Goal: Register for event/course: Sign up to attend an event or enroll in a course

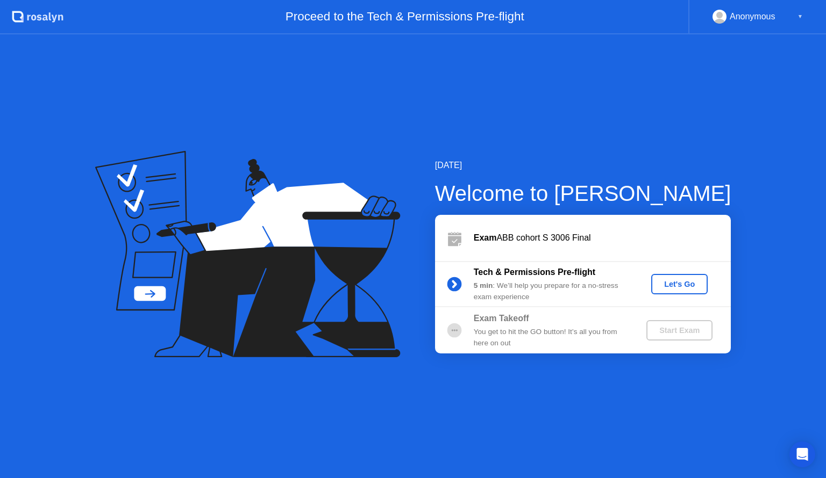
click at [673, 286] on div "Let's Go" at bounding box center [679, 284] width 48 height 9
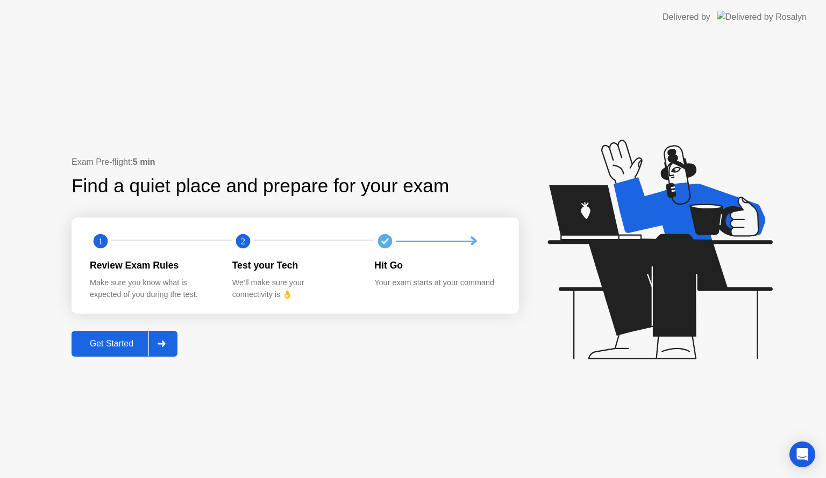
click at [102, 344] on div "Get Started" at bounding box center [112, 344] width 74 height 10
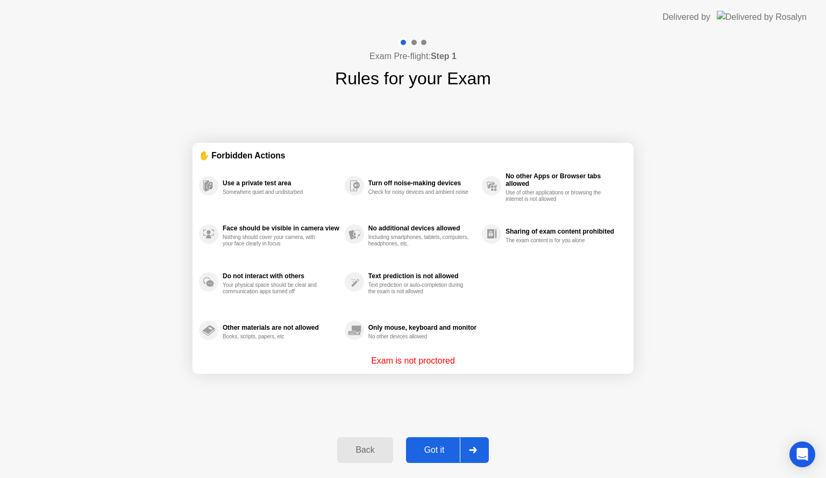
click at [443, 447] on div "Got it" at bounding box center [434, 451] width 51 height 10
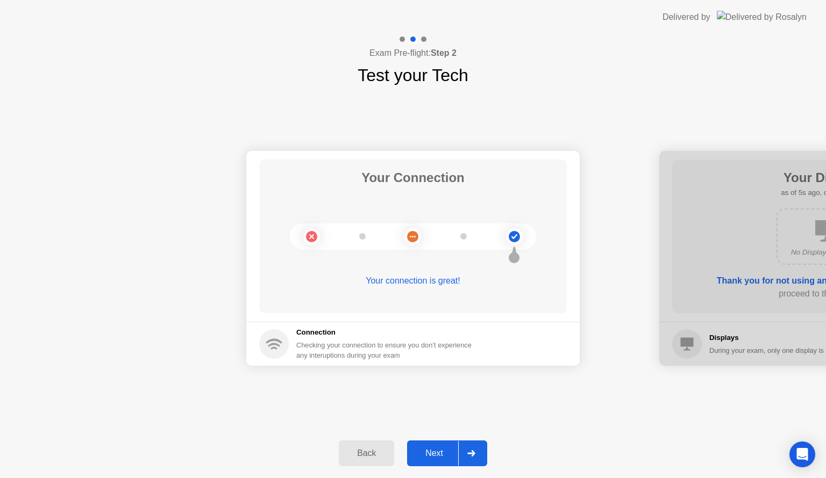
click at [444, 452] on div "Next" at bounding box center [434, 454] width 48 height 10
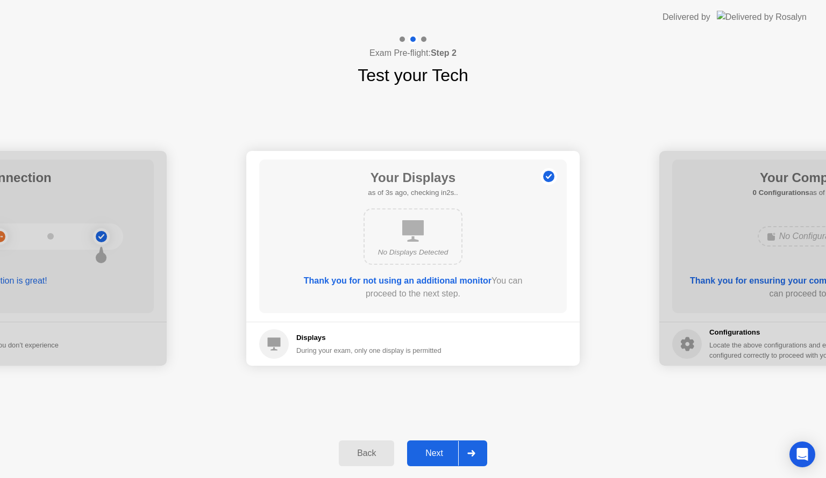
click at [444, 452] on div "Next" at bounding box center [434, 454] width 48 height 10
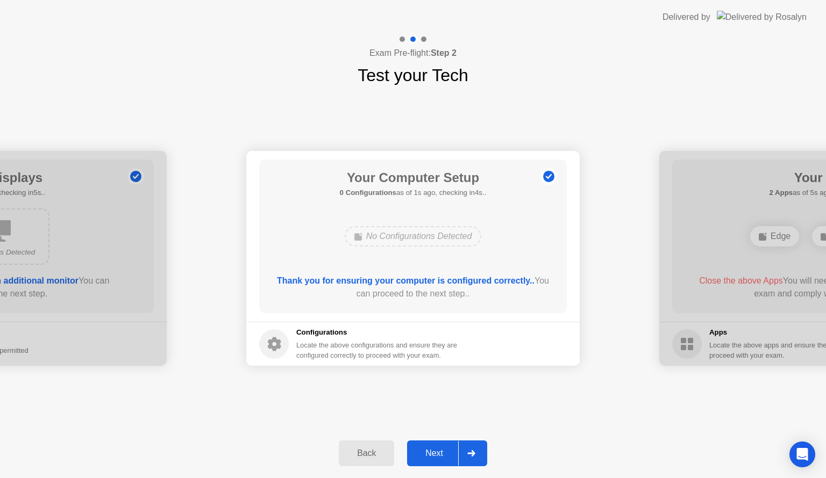
click at [433, 452] on div "Next" at bounding box center [434, 454] width 48 height 10
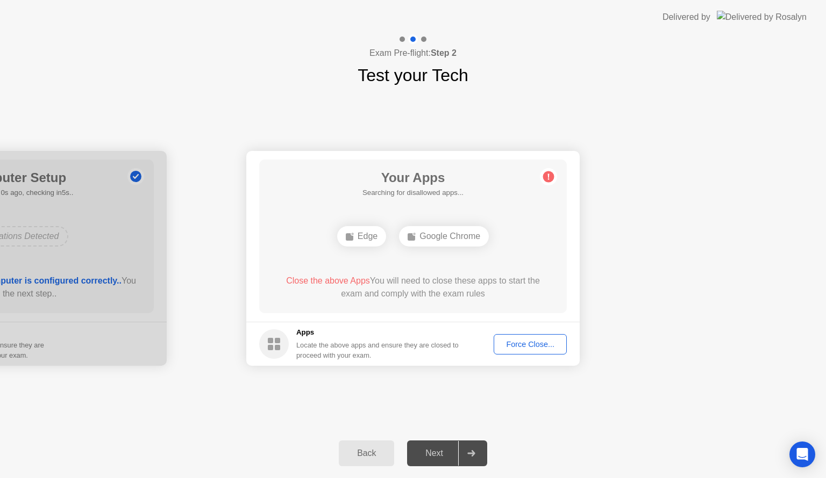
click at [515, 340] on div "Force Close..." at bounding box center [530, 344] width 66 height 9
click at [521, 345] on div "Force Close..." at bounding box center [530, 344] width 66 height 9
click at [518, 347] on div "Force Close..." at bounding box center [530, 344] width 66 height 9
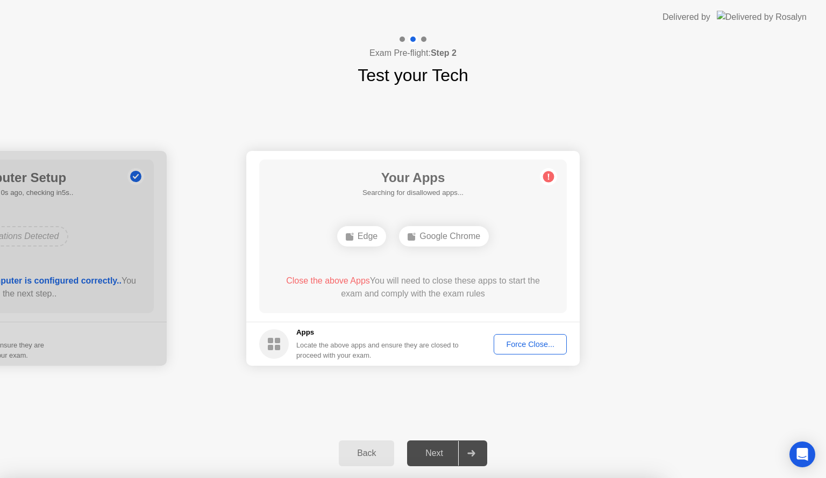
click at [517, 348] on div "Force Close..." at bounding box center [530, 344] width 66 height 9
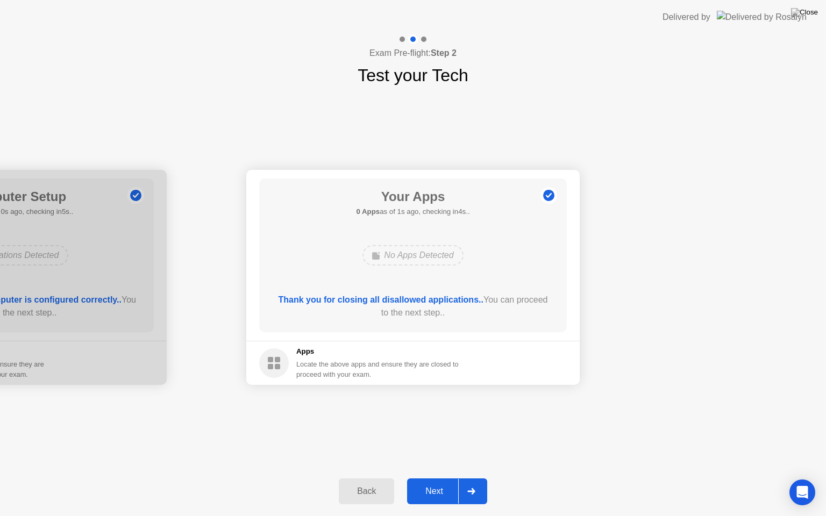
click at [426, 478] on div "Next" at bounding box center [434, 492] width 48 height 10
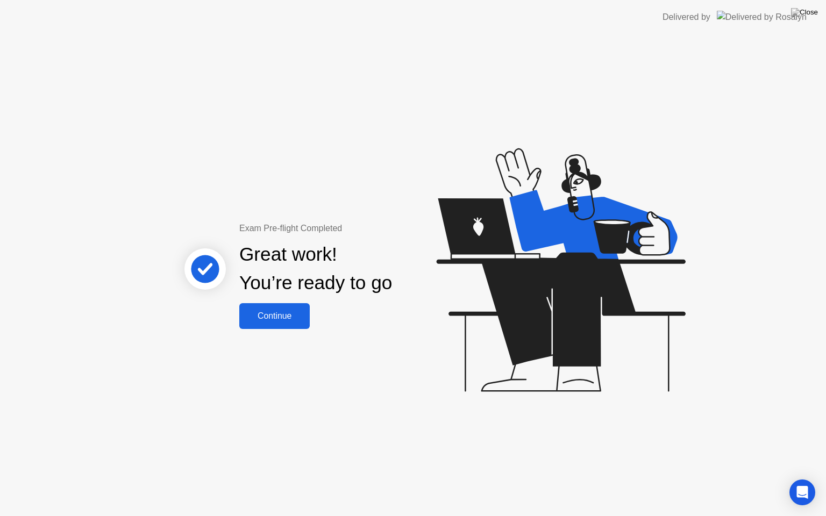
click at [271, 317] on div "Continue" at bounding box center [274, 316] width 64 height 10
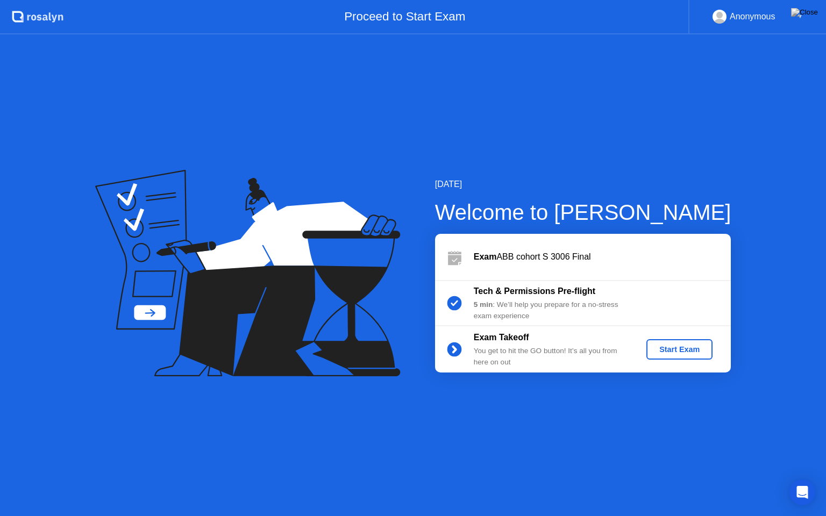
click at [663, 342] on button "Start Exam" at bounding box center [679, 349] width 66 height 20
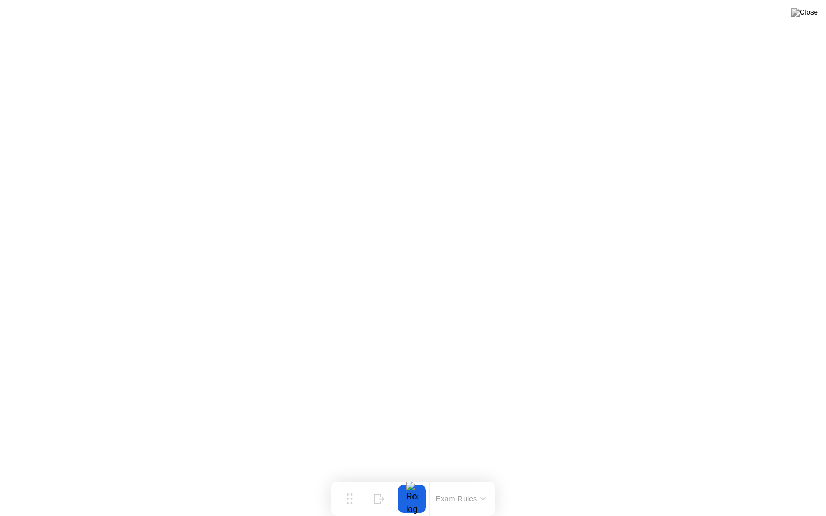
click at [807, 19] on button at bounding box center [804, 12] width 32 height 14
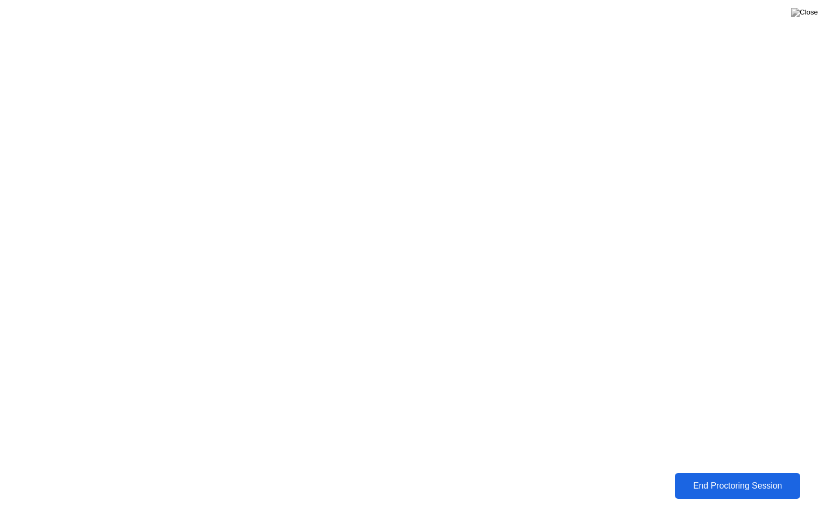
click at [738, 478] on div "End Proctoring Session" at bounding box center [737, 486] width 123 height 10
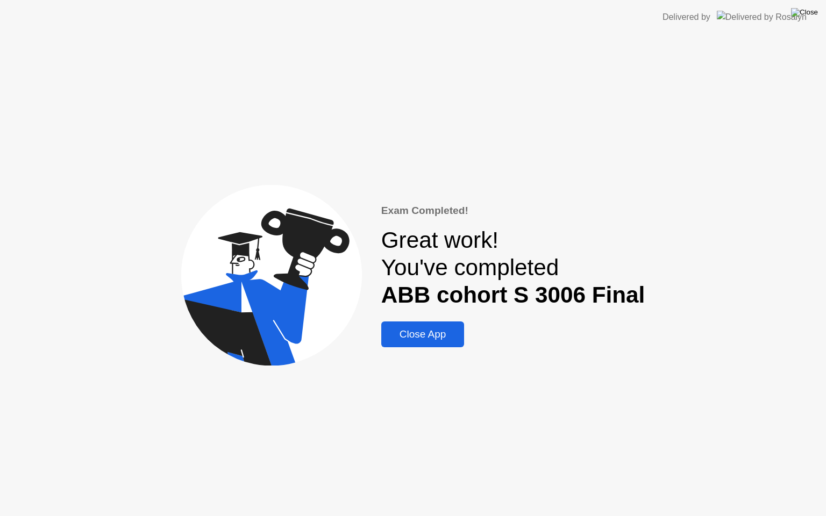
click at [814, 16] on img at bounding box center [804, 12] width 27 height 9
